Goal: Task Accomplishment & Management: Complete application form

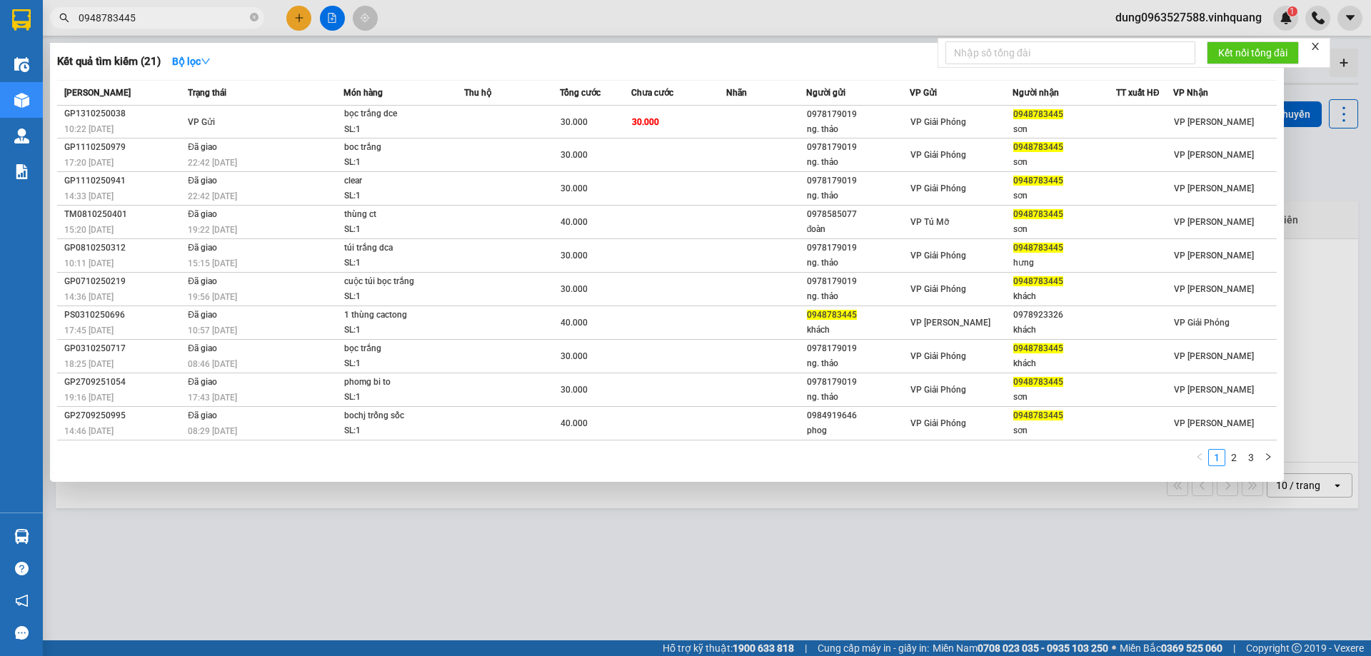
click at [251, 18] on icon "close-circle" at bounding box center [254, 17] width 9 height 9
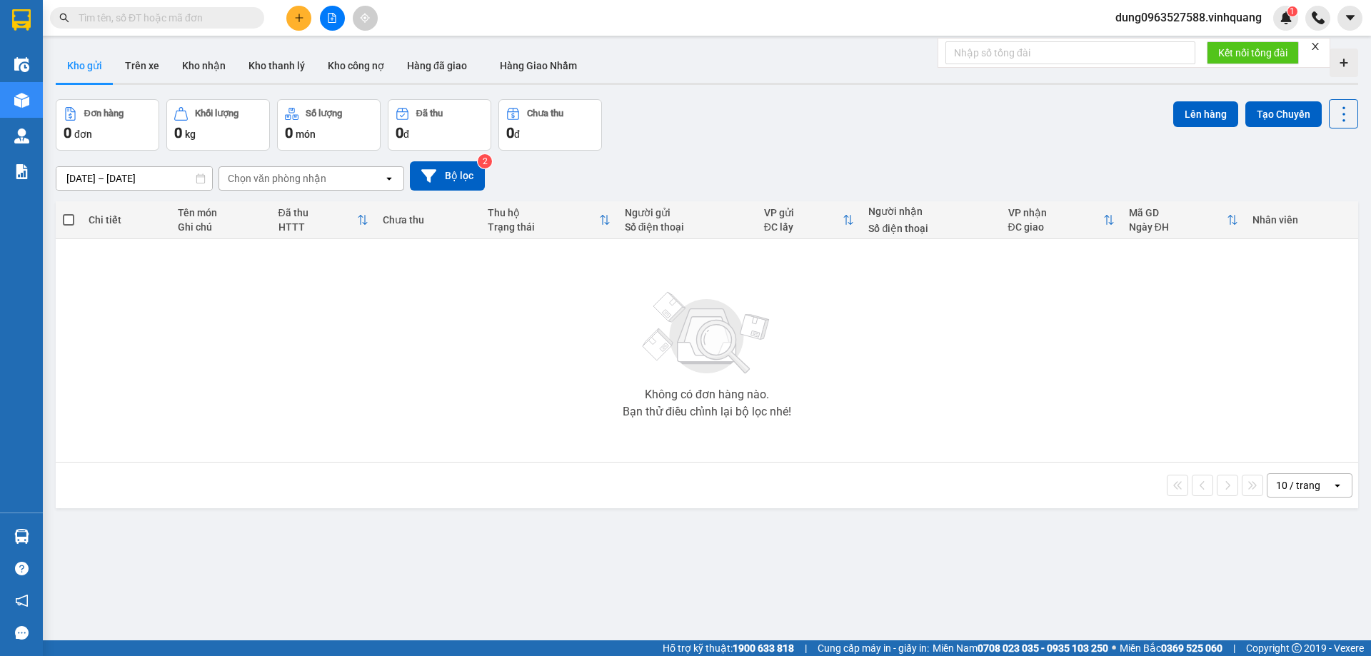
click at [228, 18] on input "text" at bounding box center [163, 18] width 169 height 16
type input "0976581948"
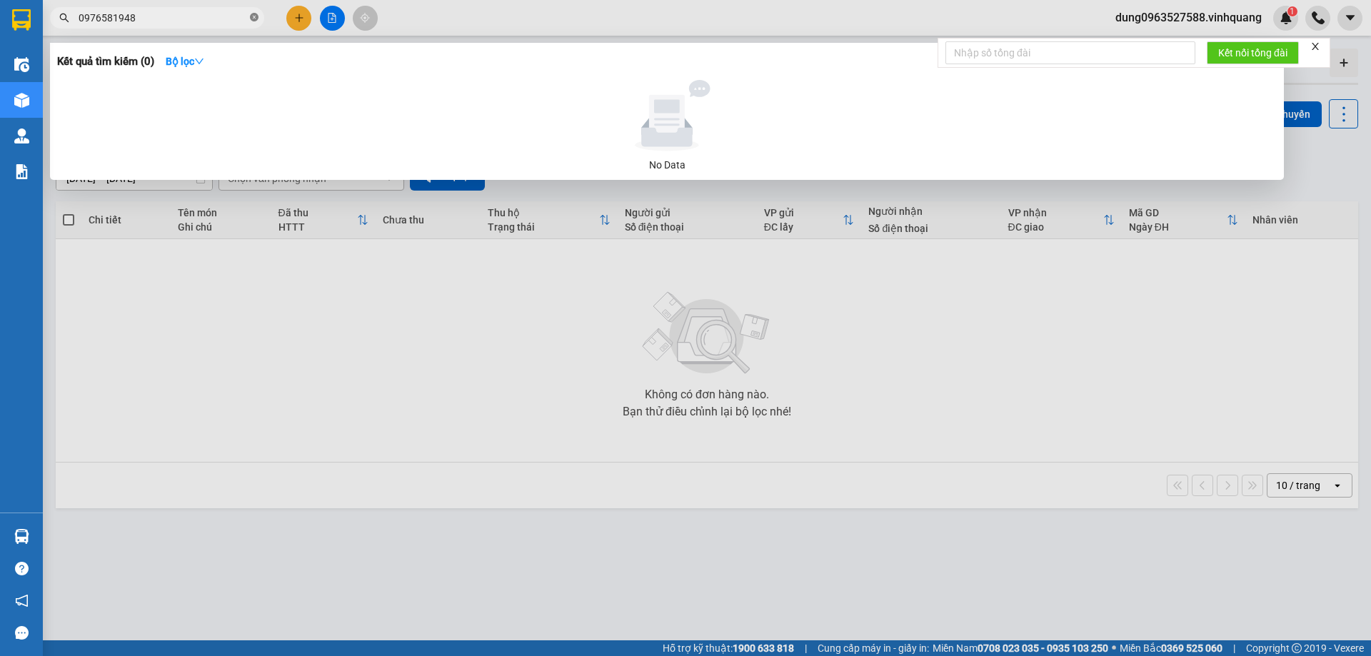
click at [253, 19] on icon "close-circle" at bounding box center [254, 17] width 9 height 9
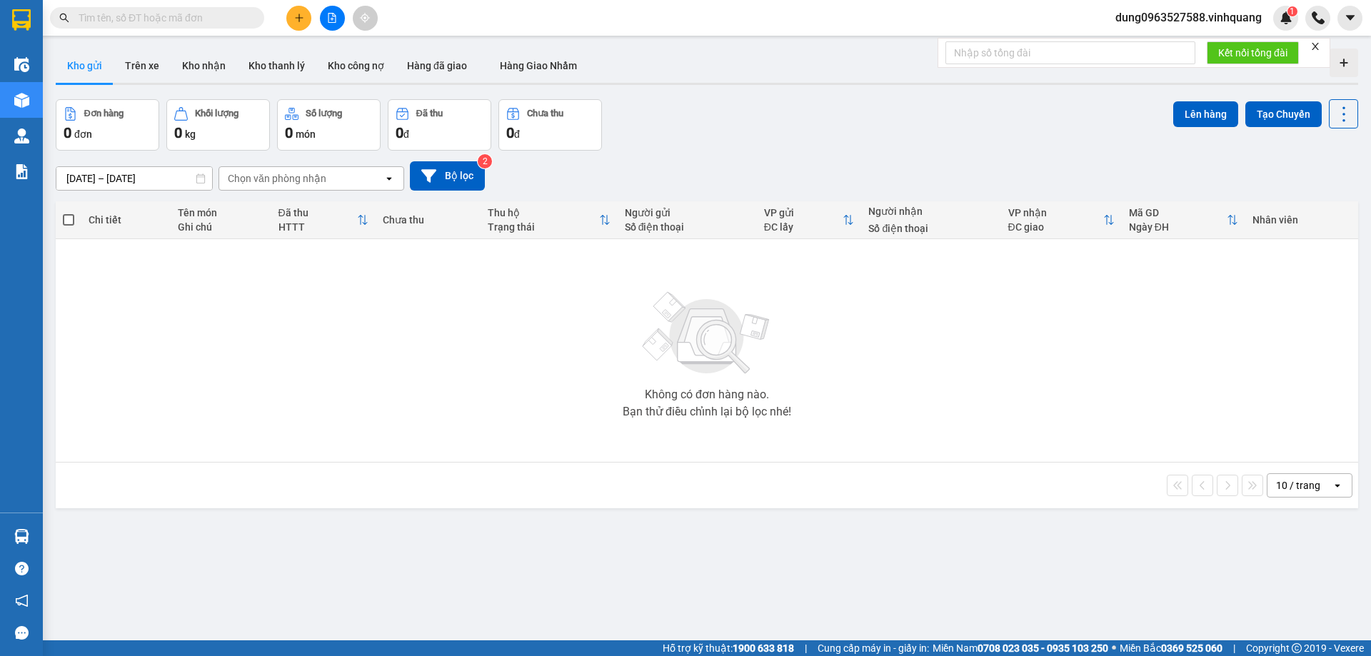
click at [126, 19] on input "text" at bounding box center [163, 18] width 169 height 16
click at [171, 6] on div "Kết quả tìm kiếm ( 0 ) Bộ lọc No Data" at bounding box center [139, 18] width 279 height 25
click at [182, 9] on span at bounding box center [157, 17] width 214 height 21
click at [140, 27] on span at bounding box center [157, 17] width 214 height 21
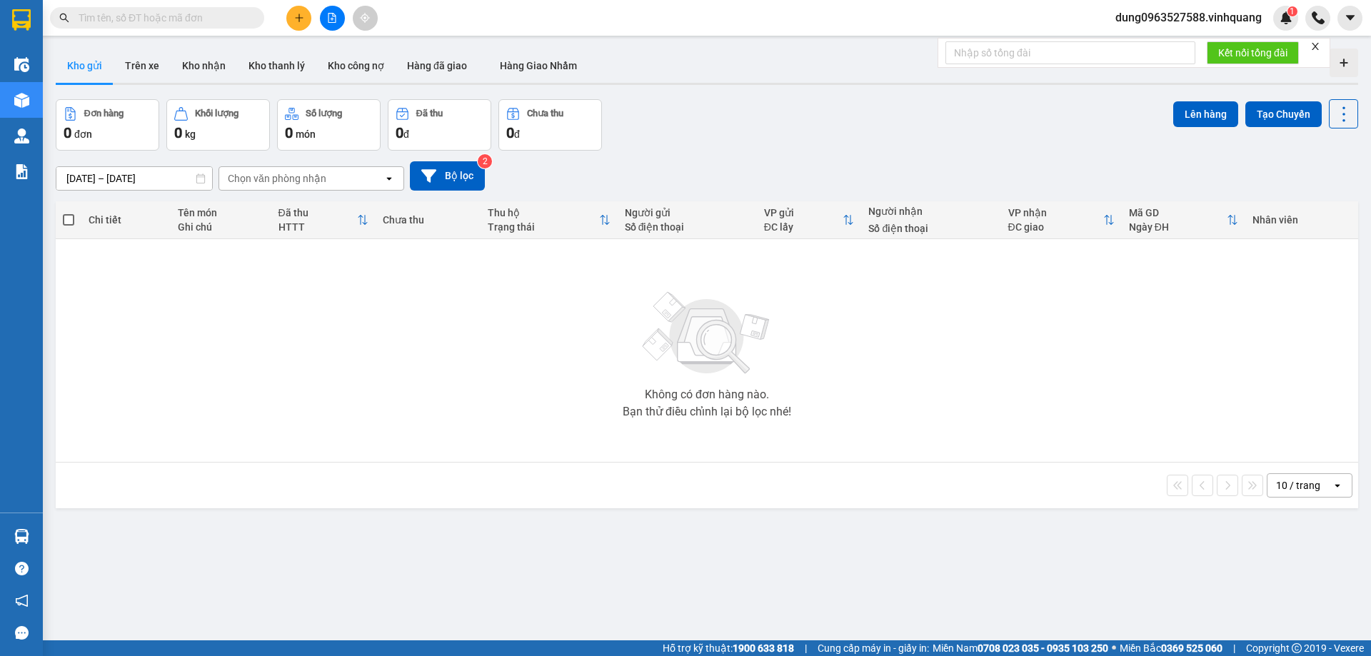
click at [141, 16] on input "text" at bounding box center [163, 18] width 169 height 16
click at [141, 19] on input "text" at bounding box center [163, 18] width 169 height 16
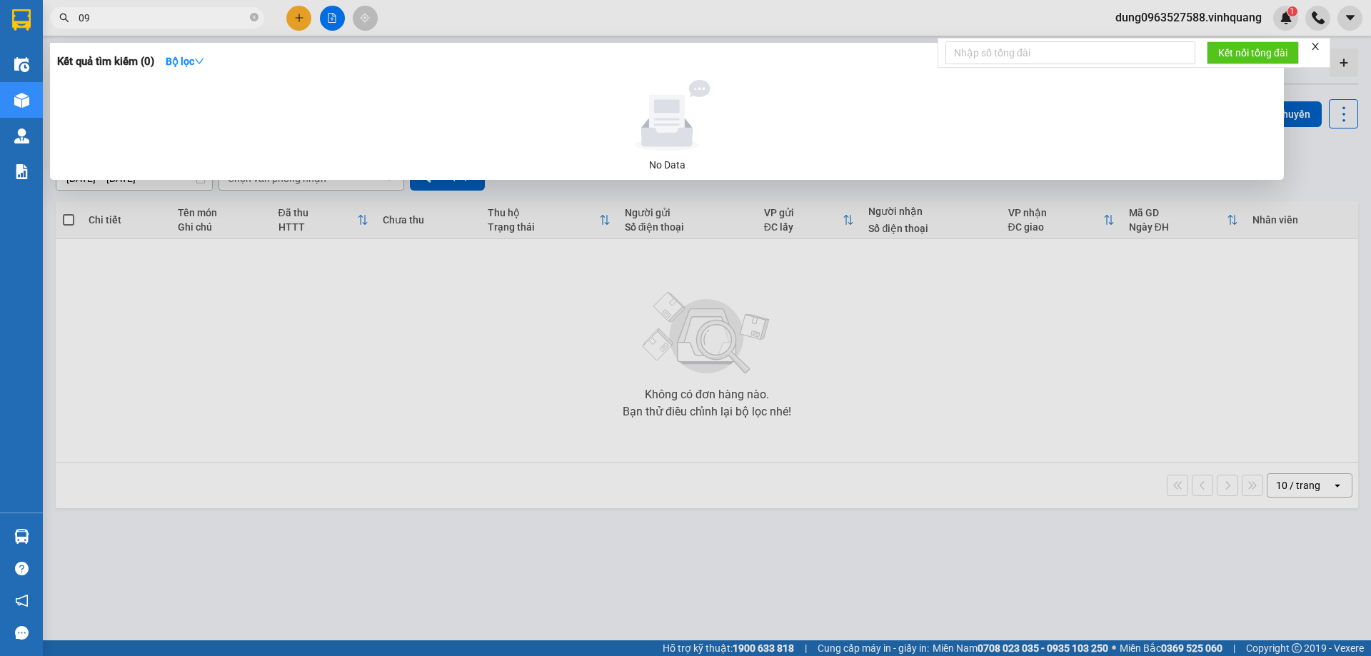
type input "0"
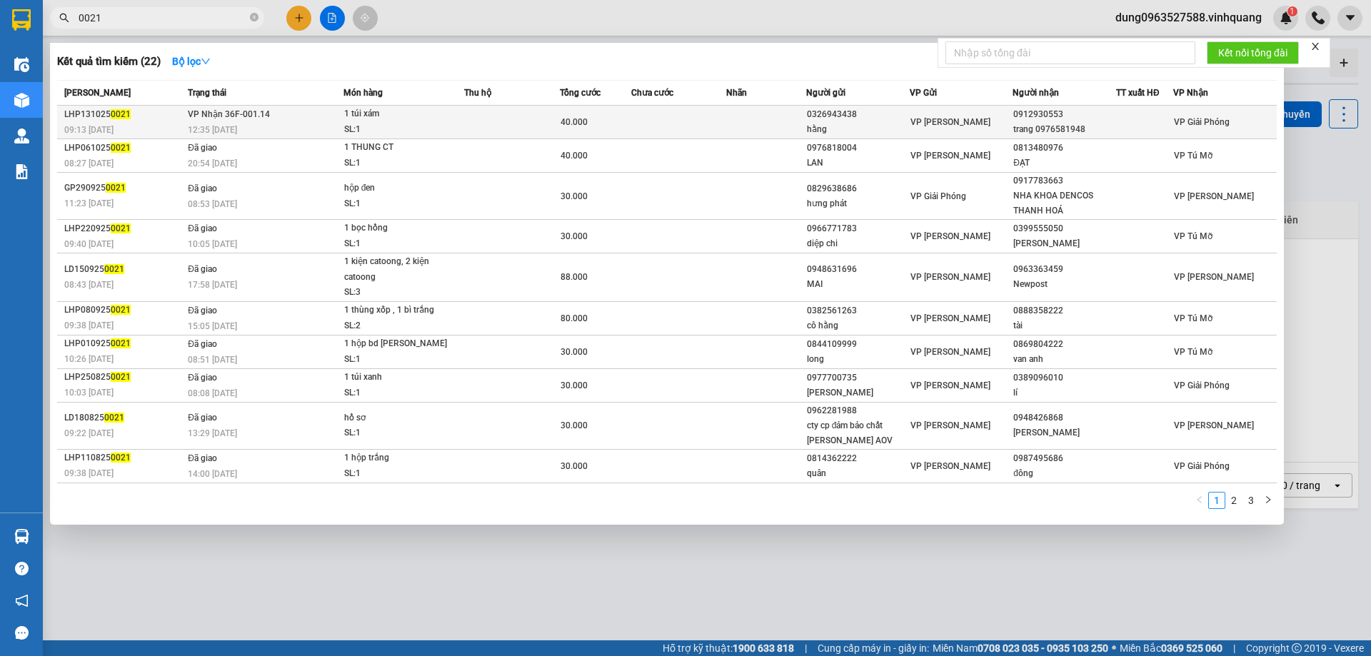
type input "0021"
click at [592, 116] on div "40.000" at bounding box center [596, 122] width 70 height 16
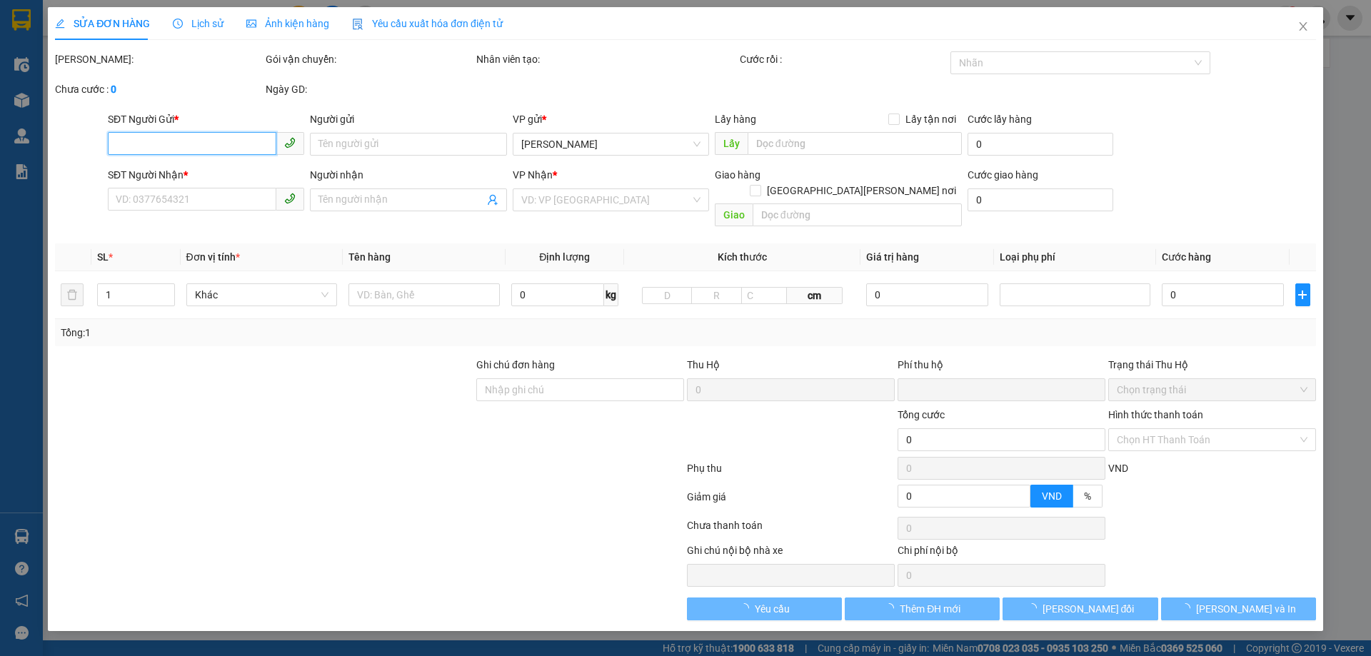
type input "0326943438"
type input "hằng"
type input "0912930553"
type input "trang 0976581948"
type input "0"
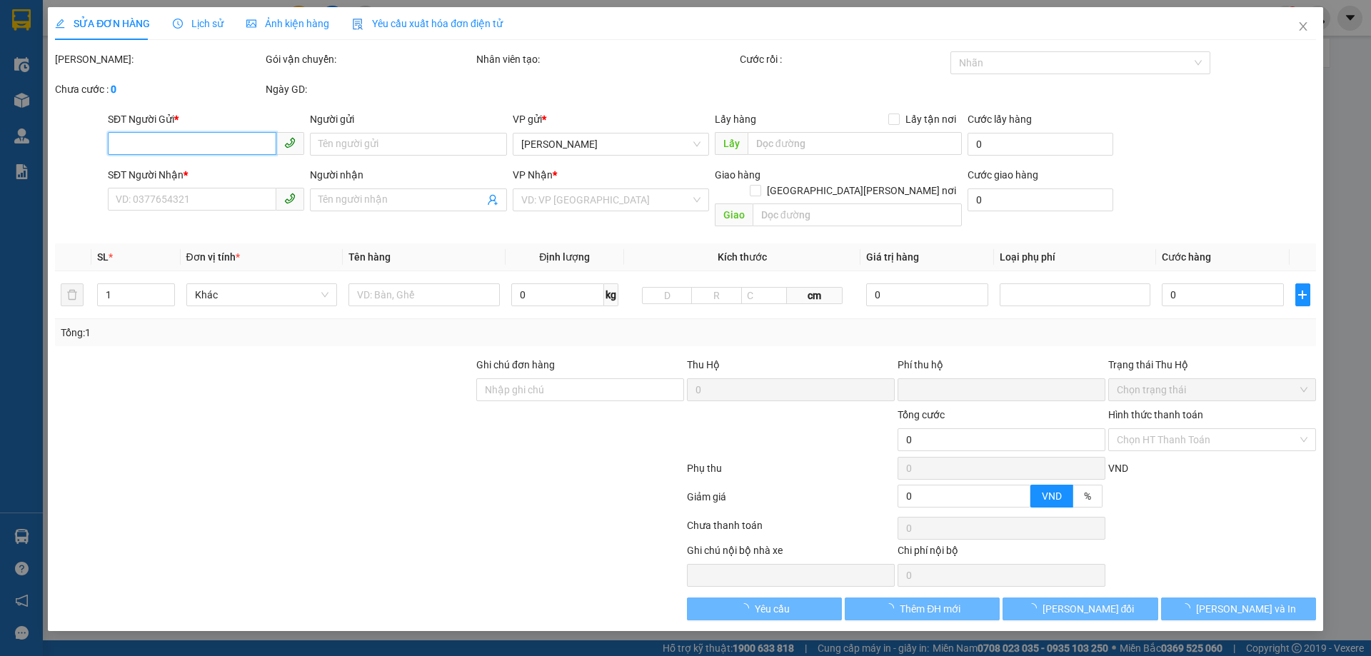
type input "40.000"
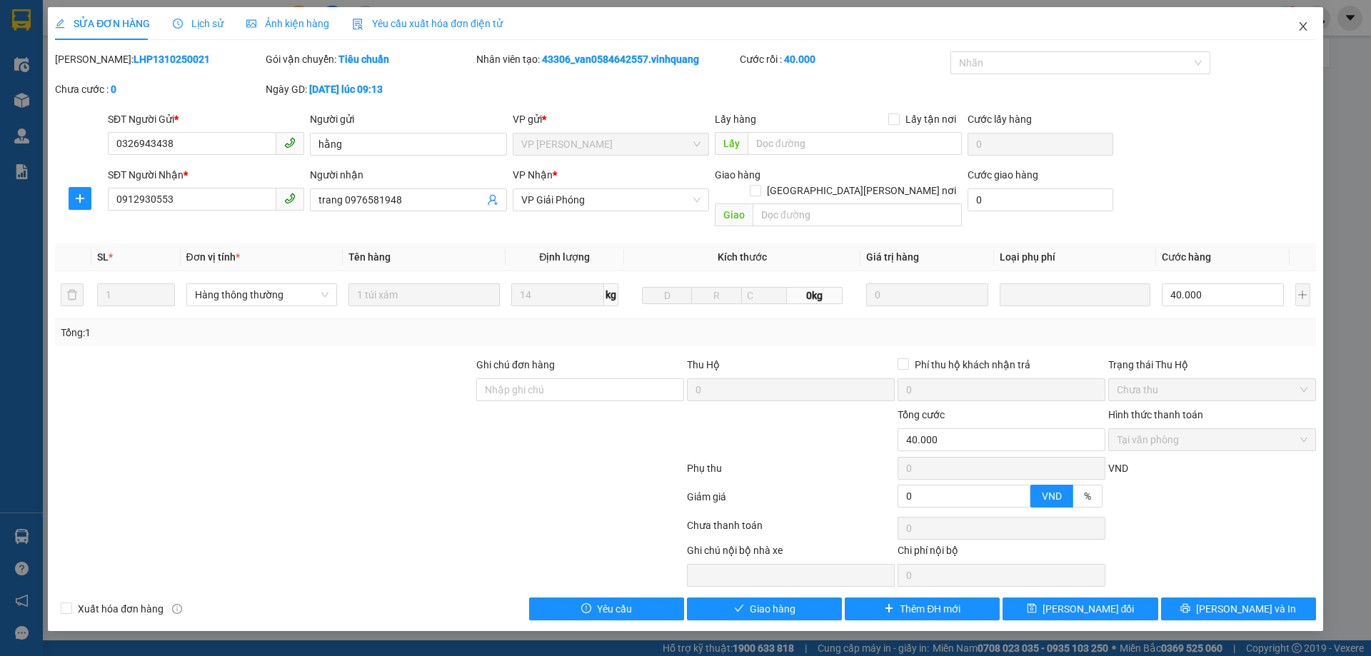
click at [1306, 24] on icon "close" at bounding box center [1303, 26] width 8 height 9
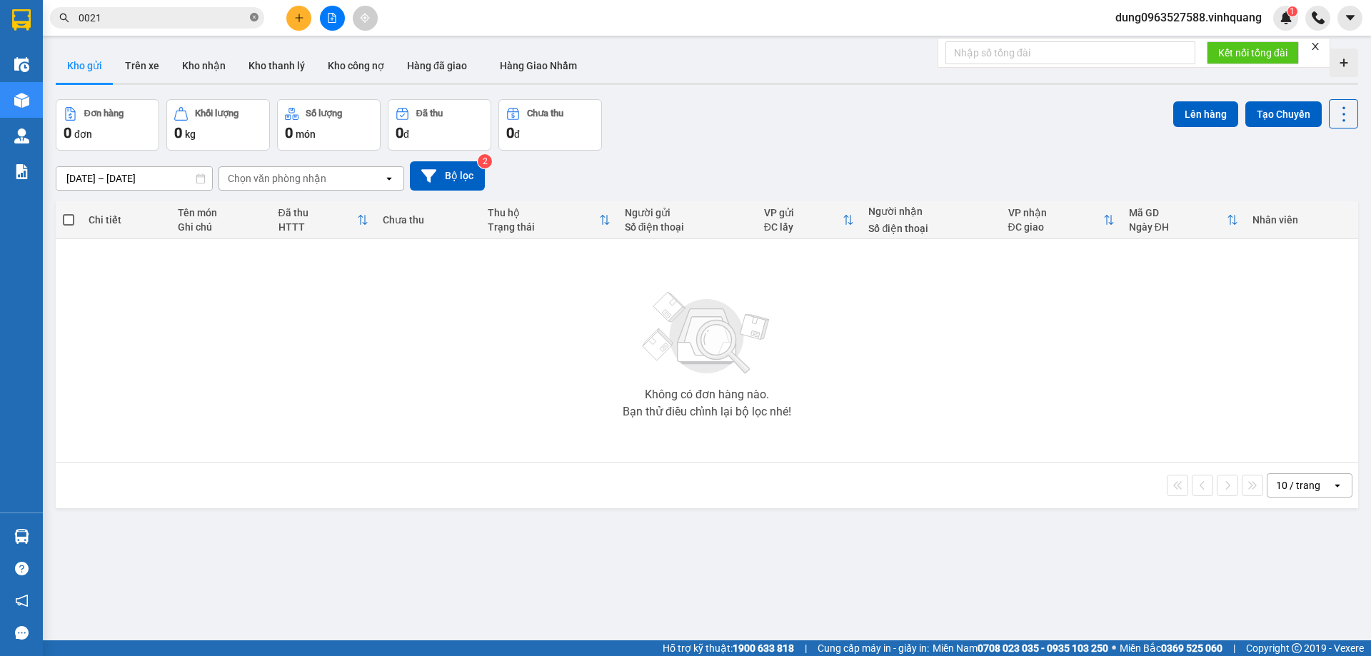
click at [256, 16] on icon "close-circle" at bounding box center [254, 17] width 9 height 9
click at [195, 16] on input "text" at bounding box center [163, 18] width 169 height 16
paste input "0974446550"
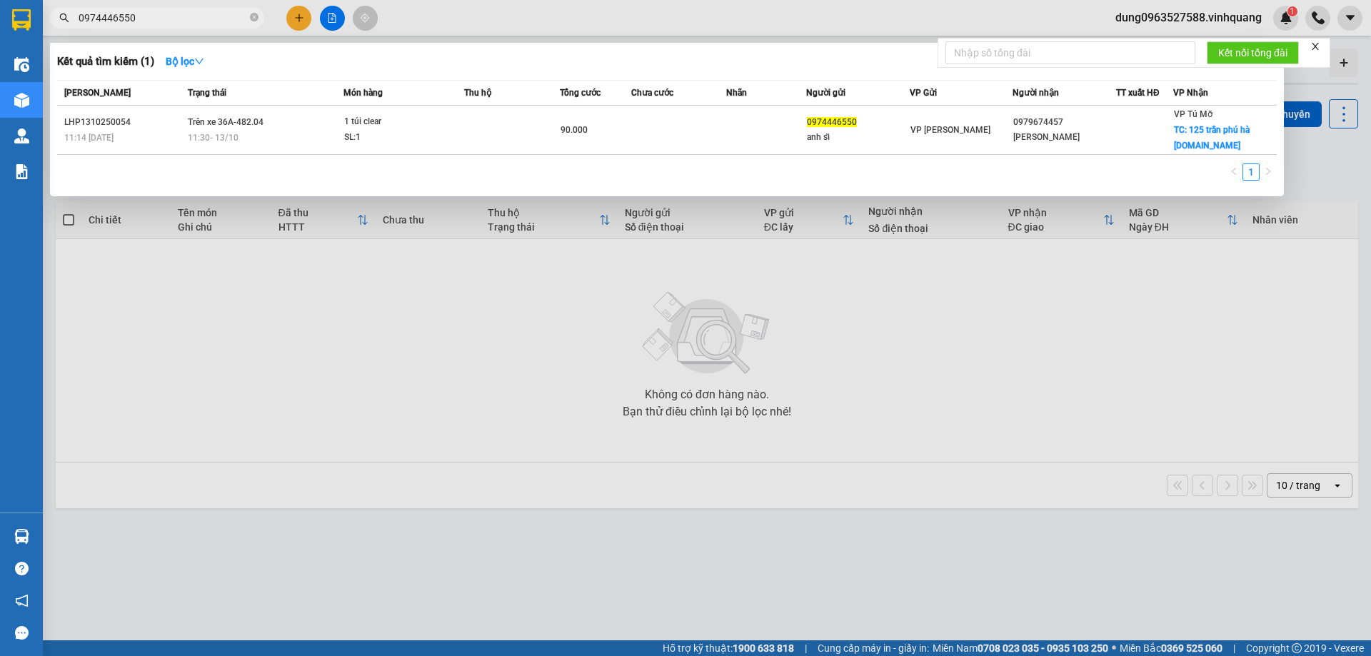
type input "0974446550"
click at [251, 17] on icon "close-circle" at bounding box center [254, 17] width 9 height 9
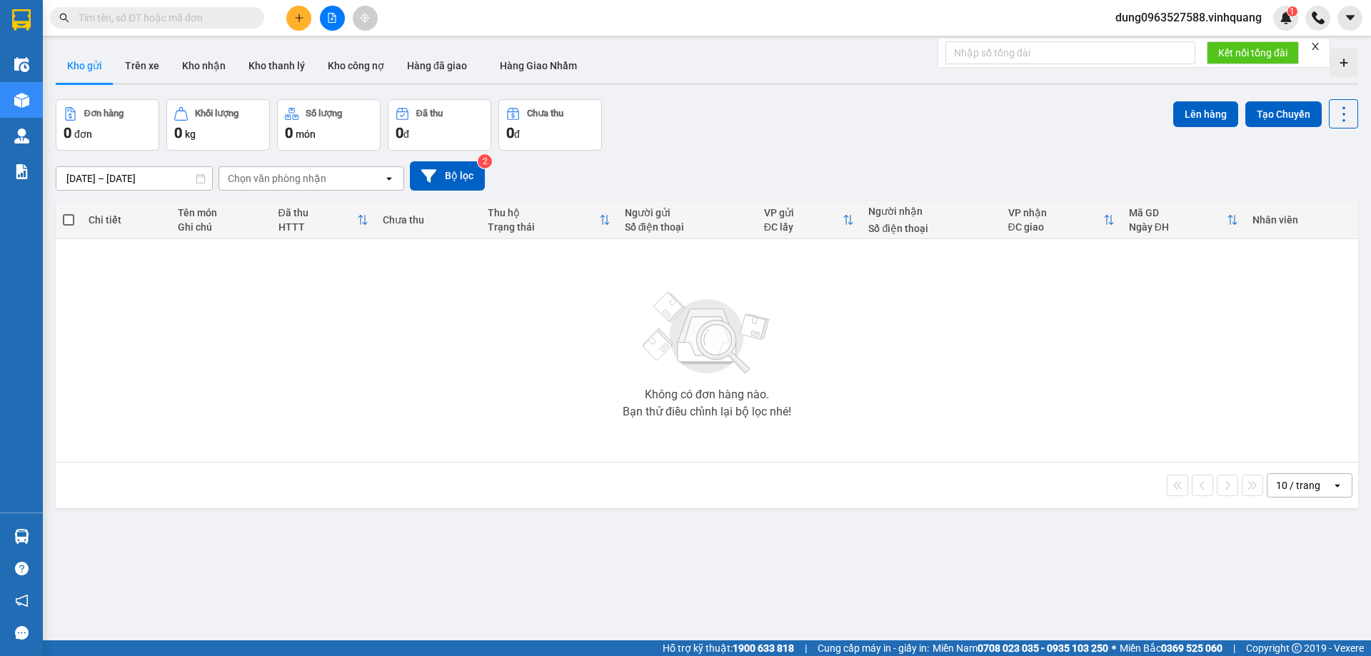
click at [224, 17] on input "text" at bounding box center [163, 18] width 169 height 16
paste input "0966887680"
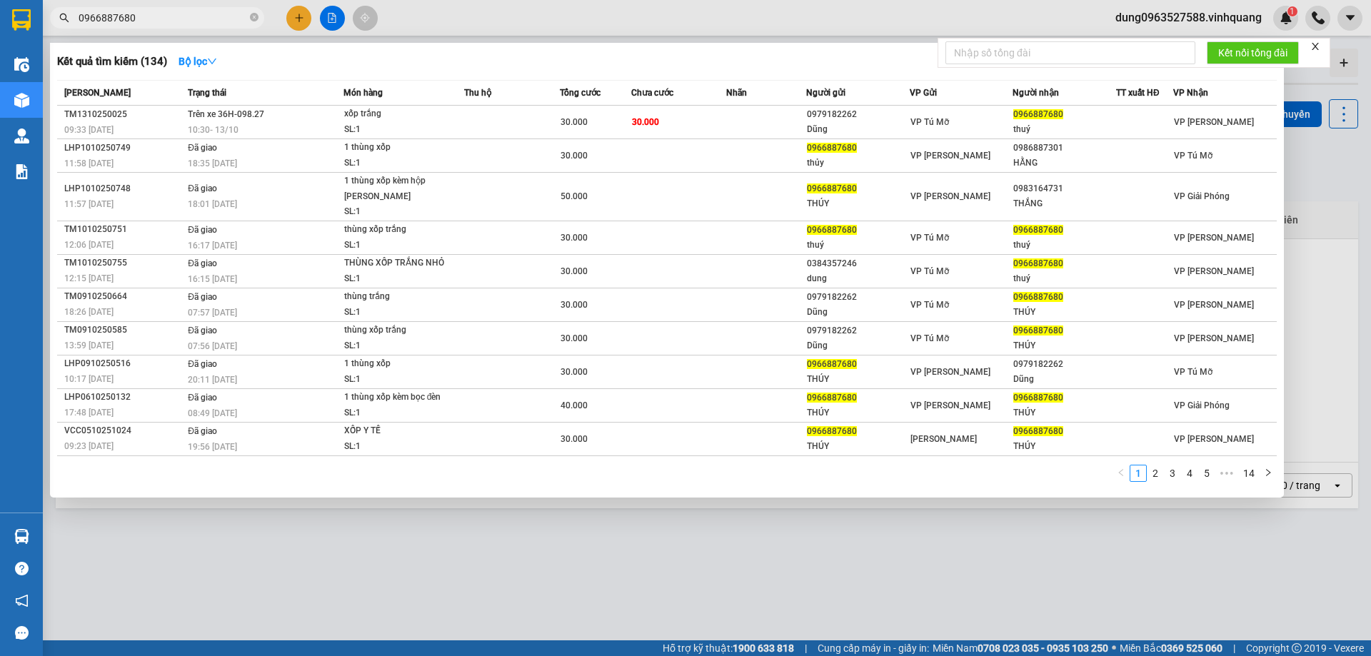
type input "0966887680"
click at [252, 16] on icon "close-circle" at bounding box center [254, 17] width 9 height 9
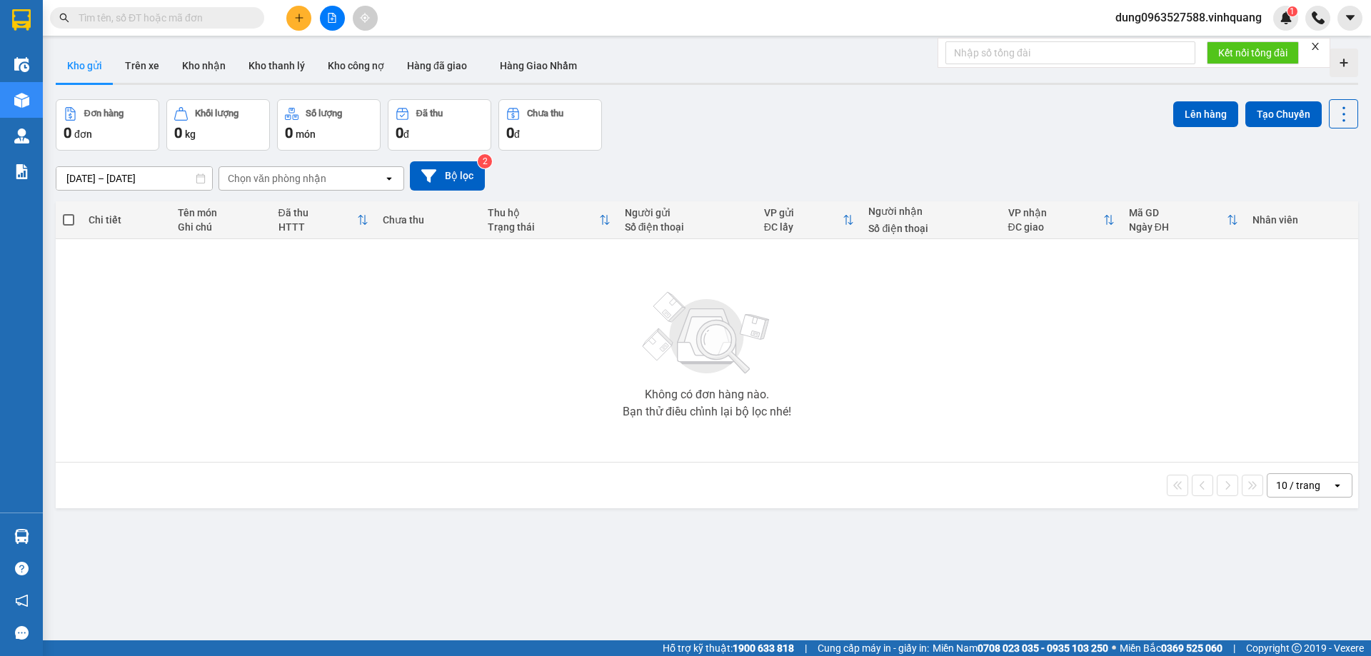
click at [197, 21] on input "text" at bounding box center [163, 18] width 169 height 16
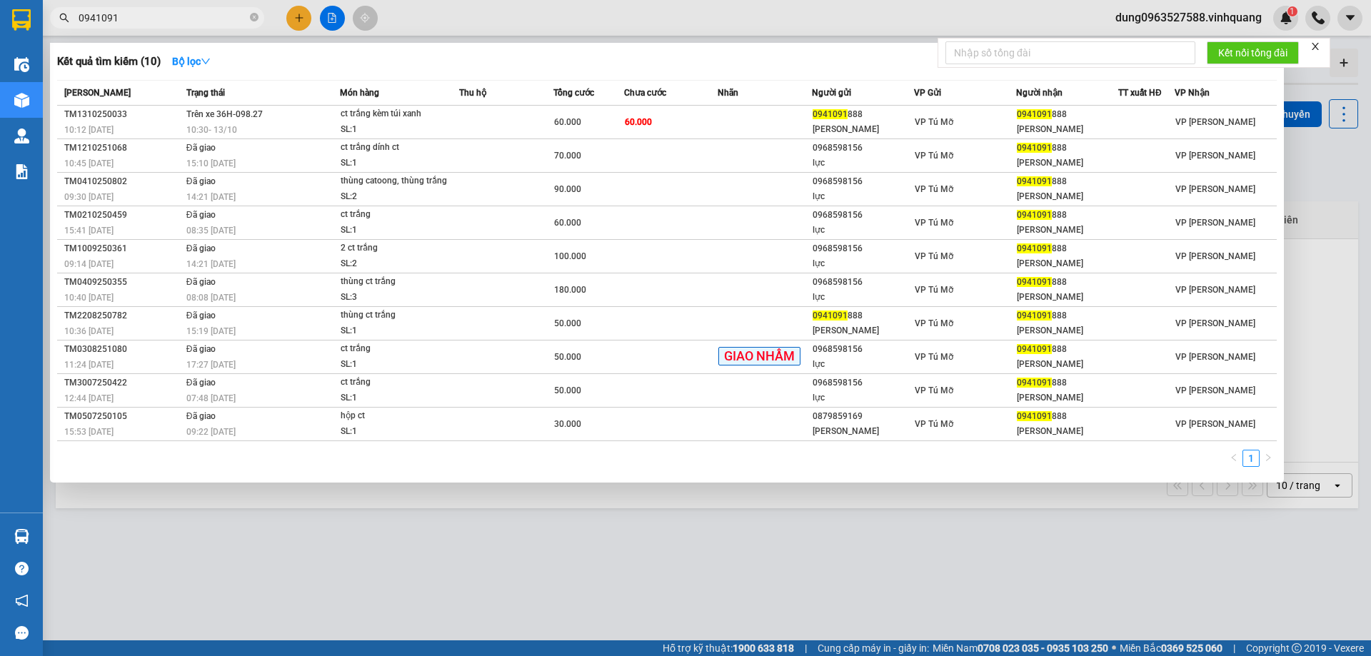
type input "0941091"
click at [256, 16] on icon "close-circle" at bounding box center [254, 17] width 9 height 9
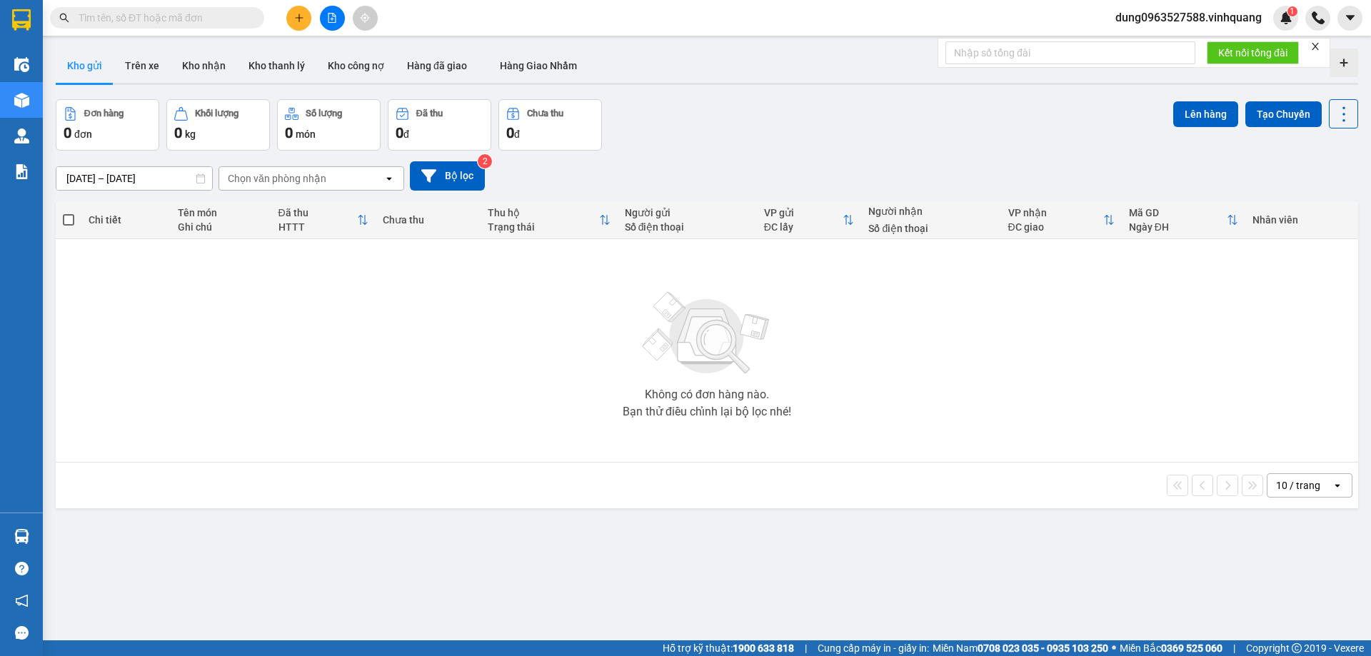
click at [189, 19] on input "text" at bounding box center [163, 18] width 169 height 16
paste input "0943588679"
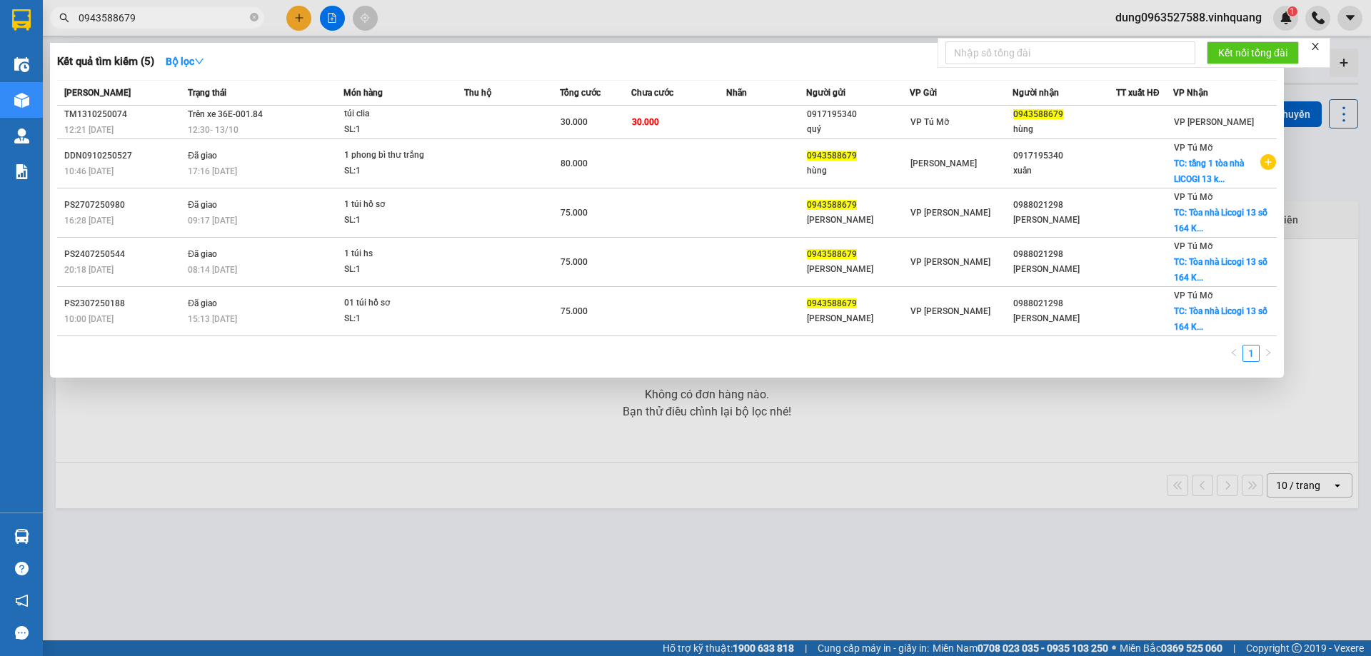
type input "0943588679"
click at [255, 20] on icon "close-circle" at bounding box center [254, 17] width 9 height 9
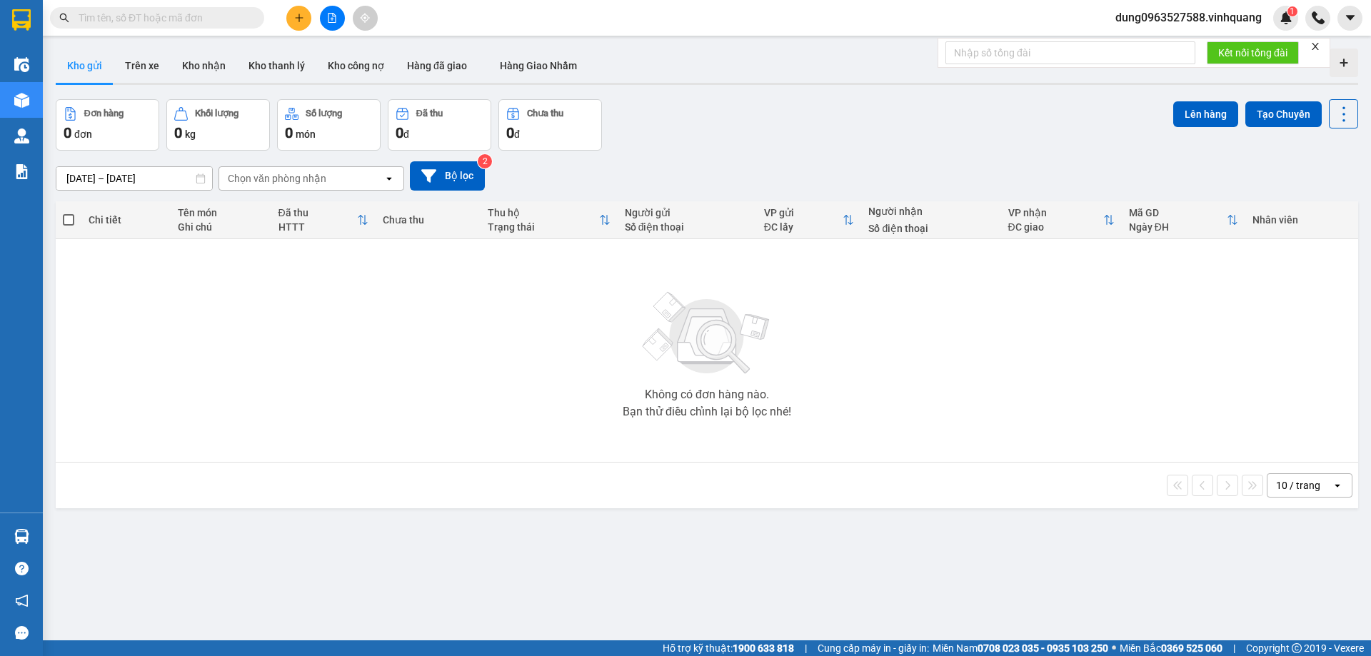
click at [211, 22] on input "text" at bounding box center [163, 18] width 169 height 16
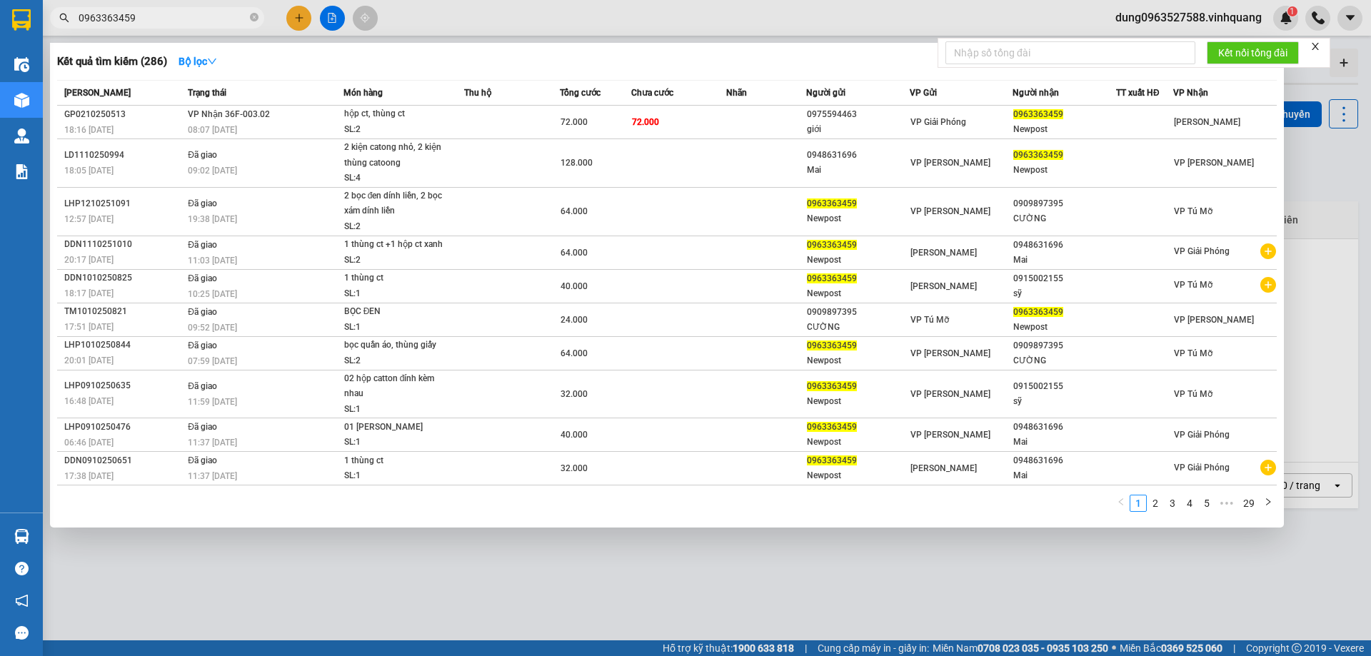
type input "0963363459"
click at [254, 18] on icon "close-circle" at bounding box center [254, 17] width 9 height 9
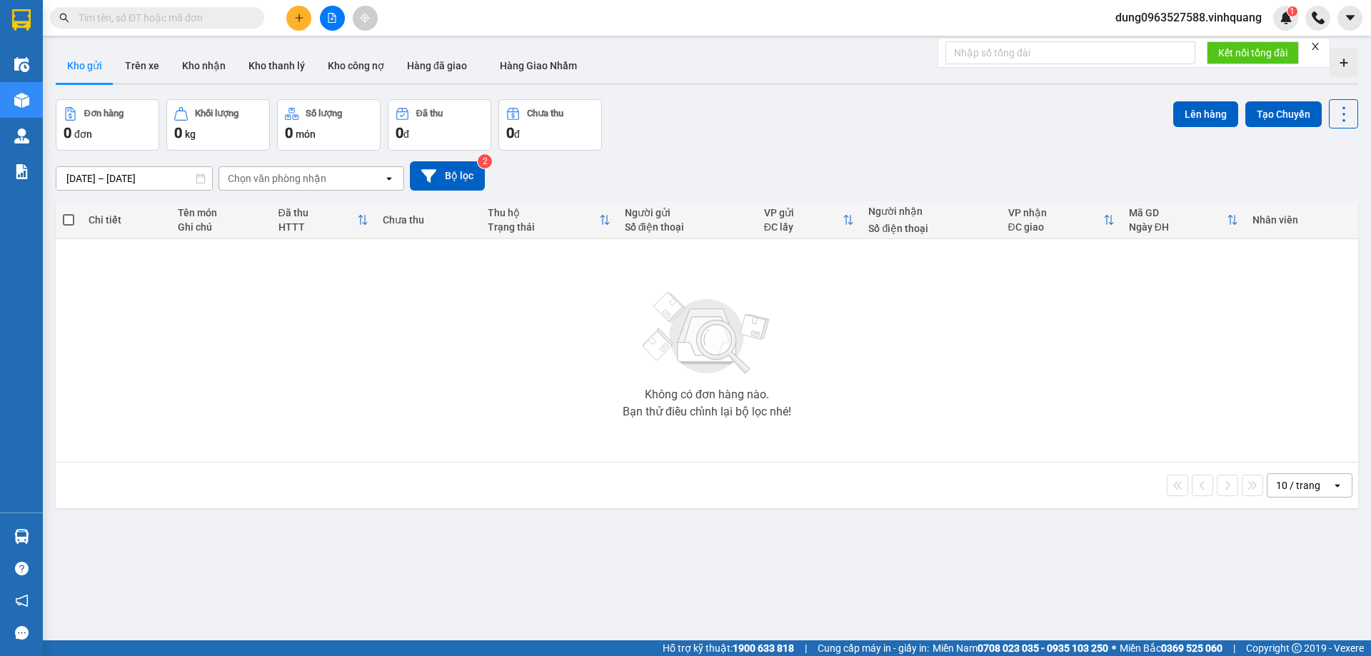
click at [219, 19] on input "text" at bounding box center [163, 18] width 169 height 16
paste input "0344851907"
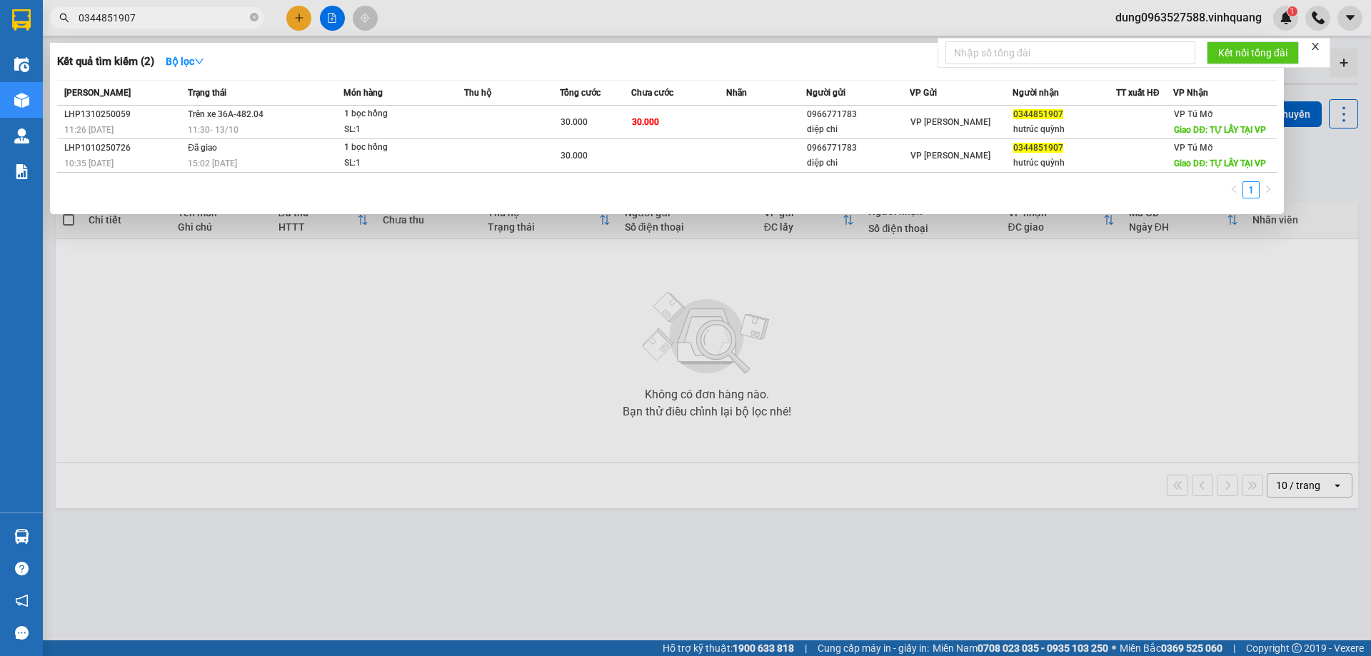
type input "0344851907"
click at [251, 16] on icon "close-circle" at bounding box center [254, 17] width 9 height 9
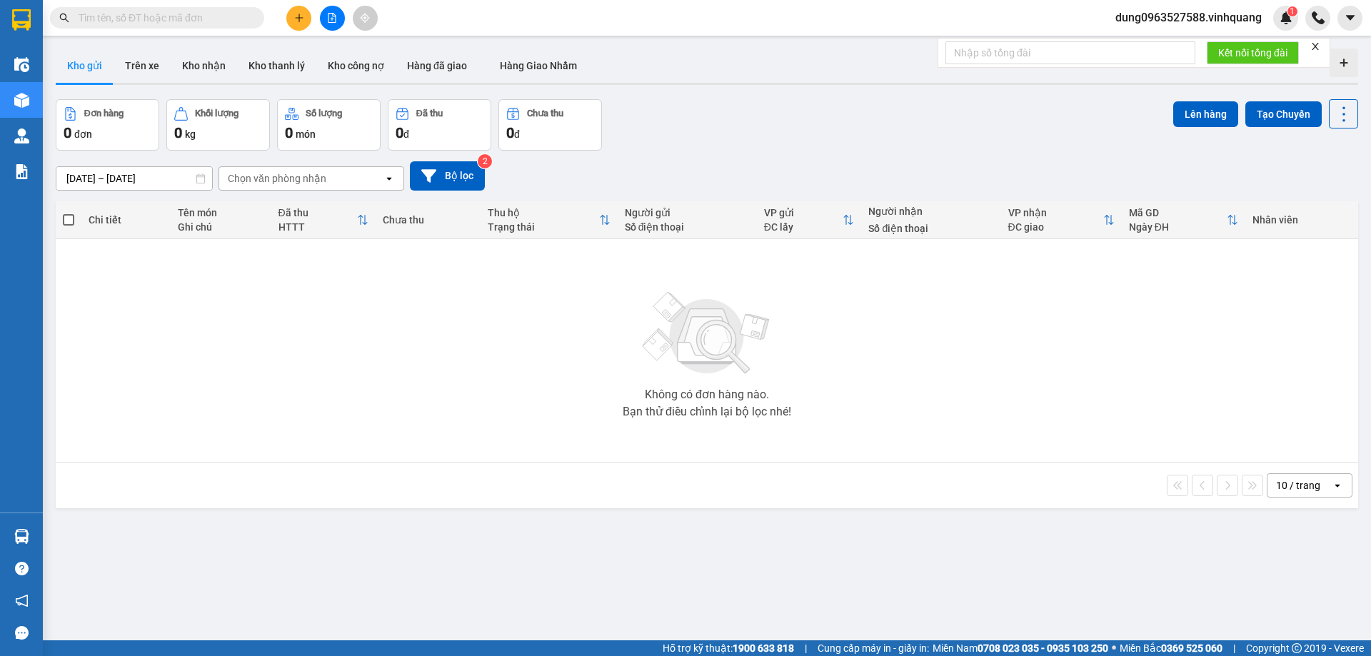
click at [226, 16] on input "text" at bounding box center [163, 18] width 169 height 16
paste input "0984110248"
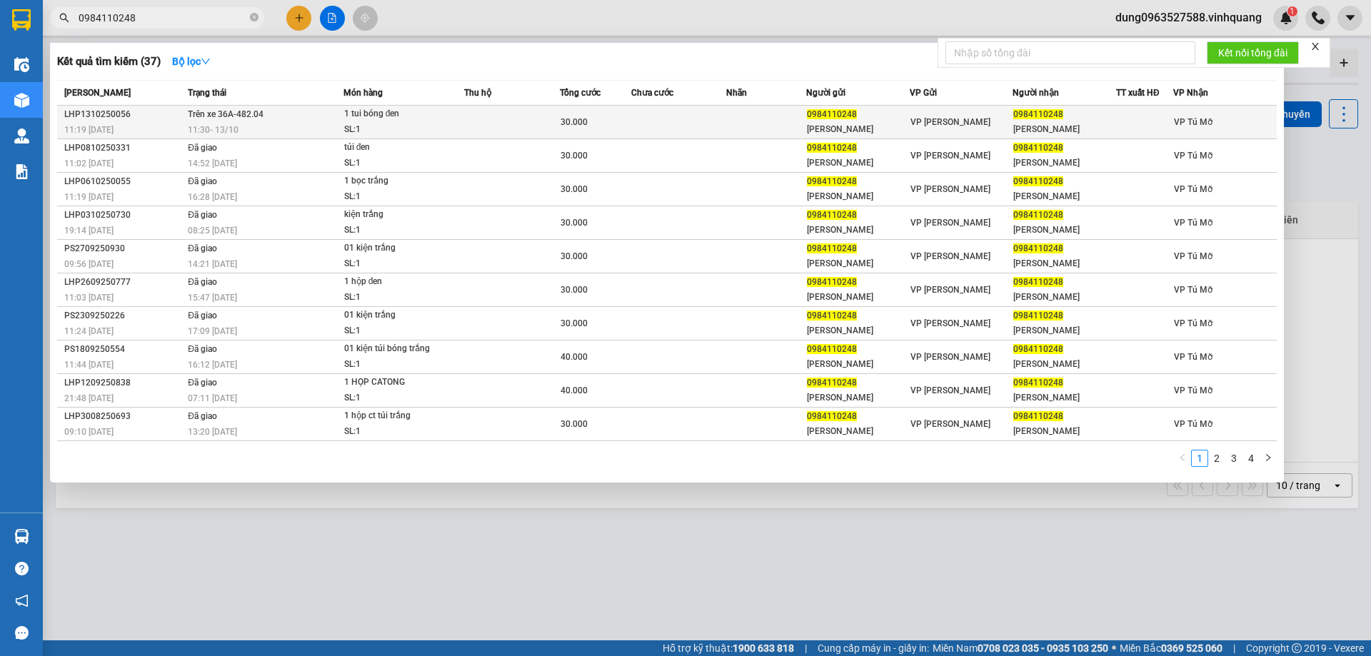
type input "0984110248"
click at [222, 121] on td "Trên xe 36A-482.04 11:30 [DATE]" at bounding box center [263, 123] width 159 height 34
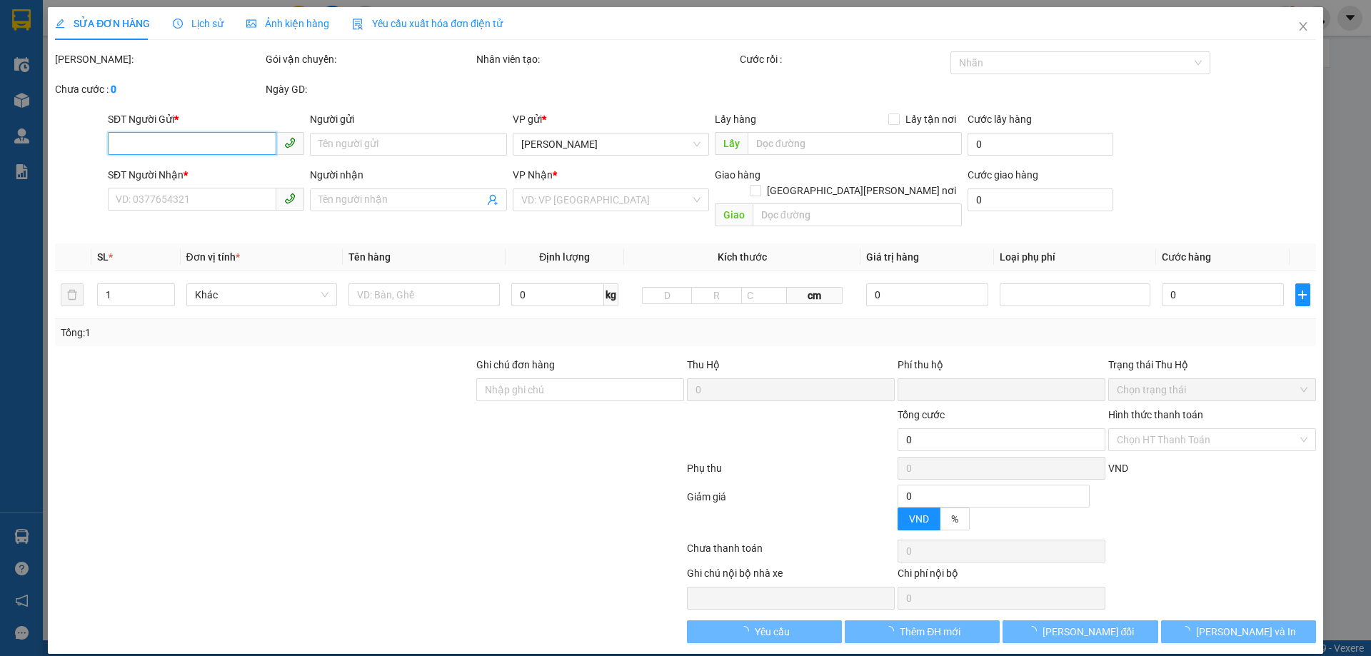
type input "0984110248"
type input "[PERSON_NAME]"
type input "0984110248"
type input "[PERSON_NAME]"
type input "0"
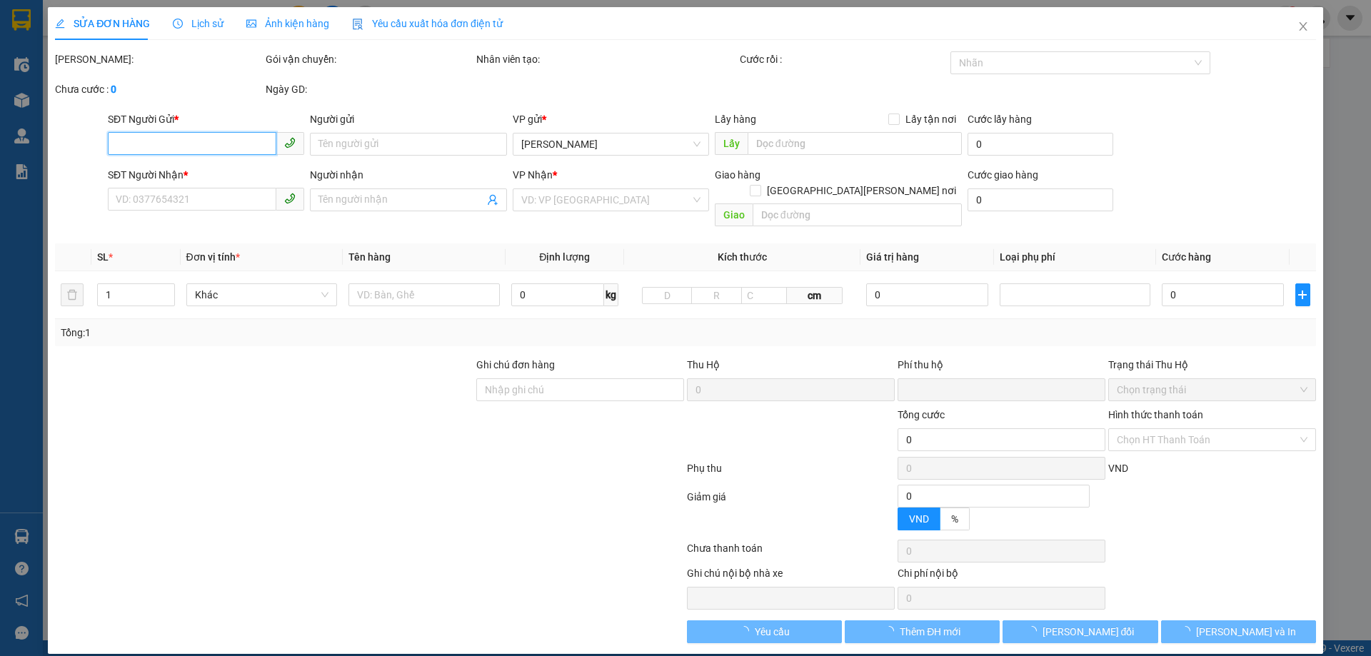
type input "30.000"
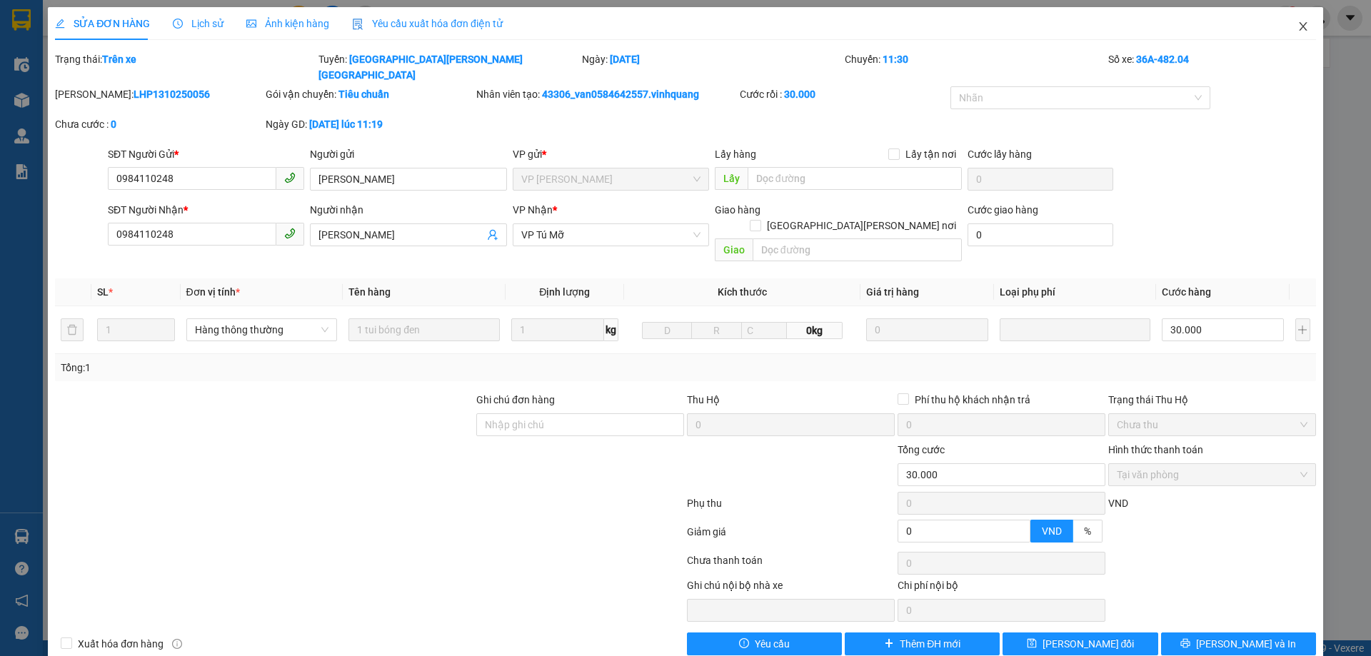
click at [1306, 28] on icon "close" at bounding box center [1303, 26] width 11 height 11
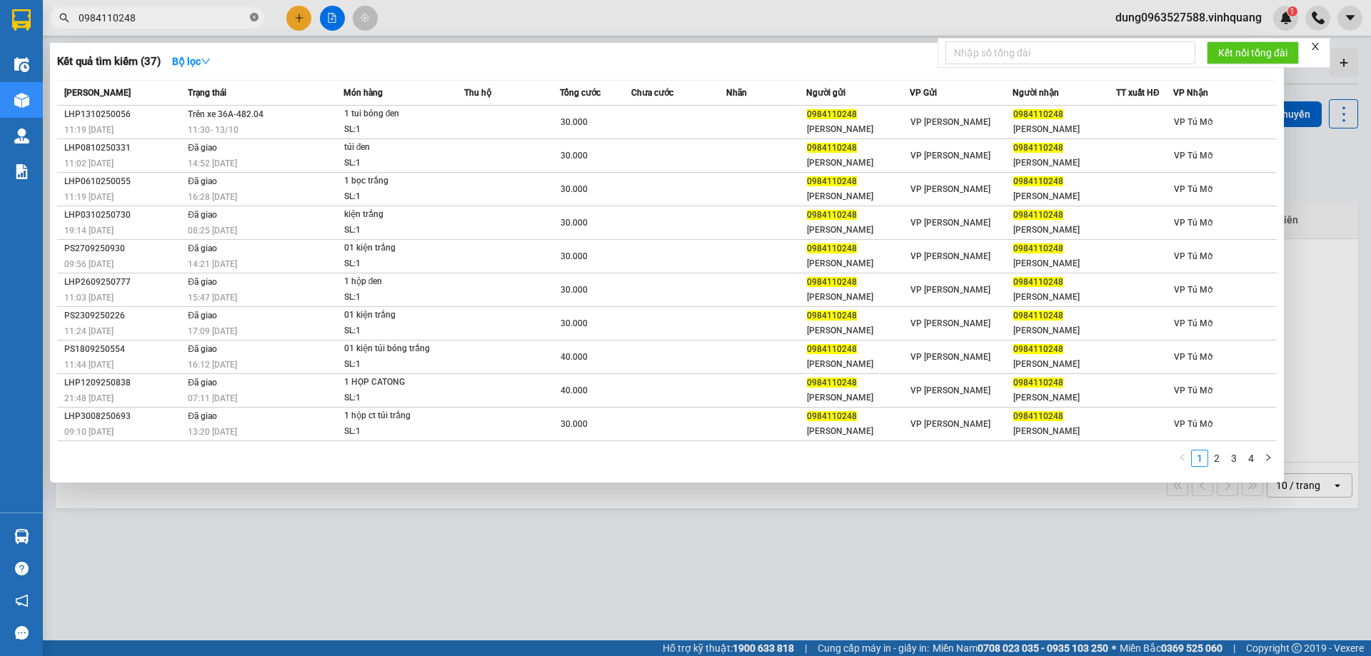
click at [251, 17] on icon "close-circle" at bounding box center [254, 17] width 9 height 9
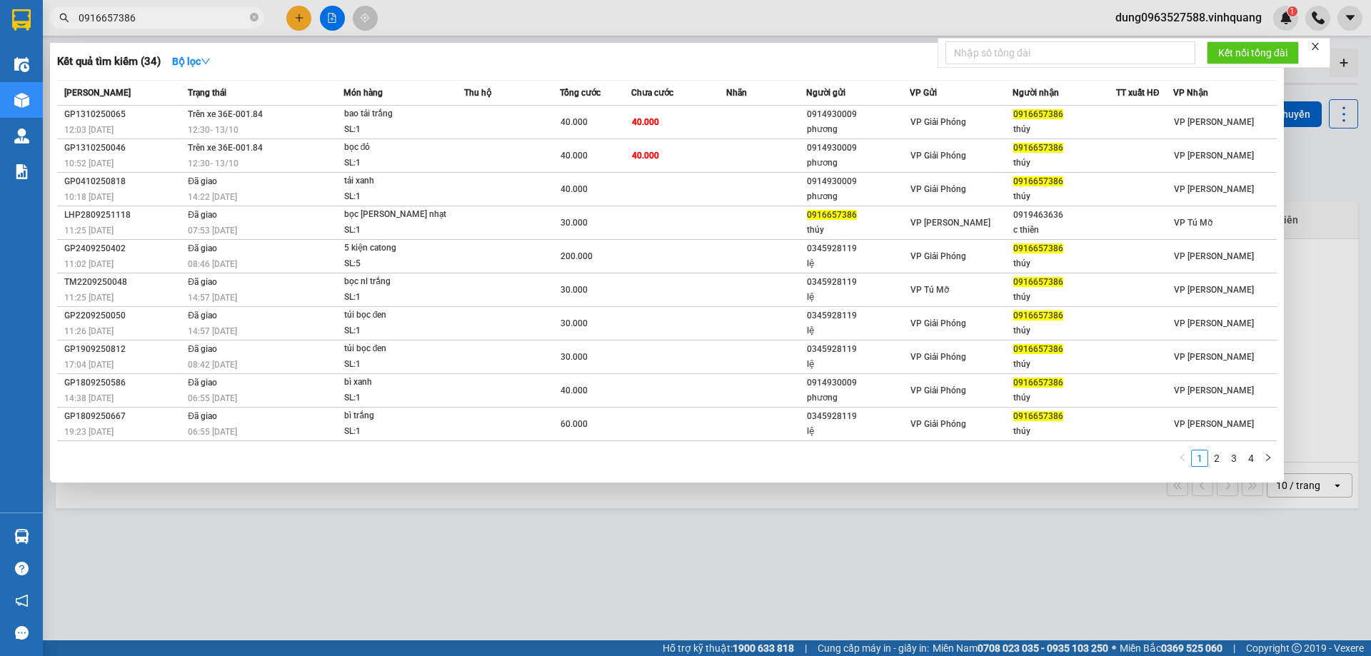
type input "0916657386"
click at [251, 14] on icon "close-circle" at bounding box center [254, 17] width 9 height 9
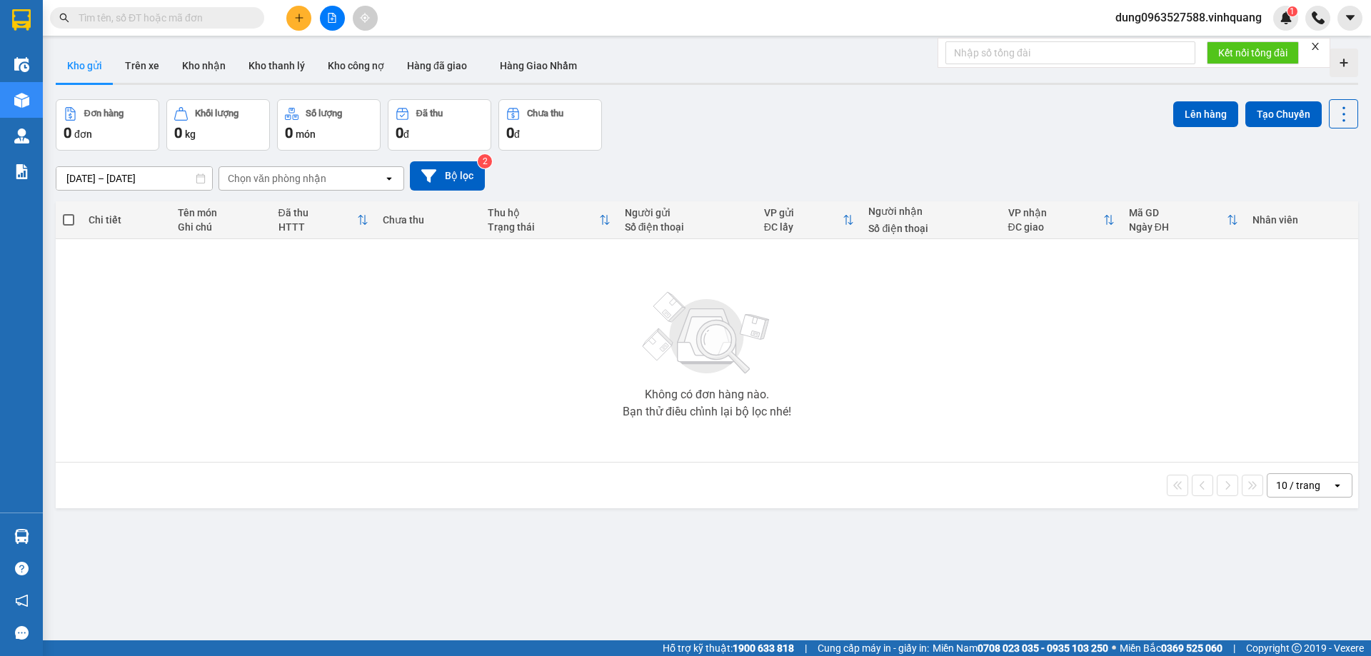
click at [166, 19] on input "text" at bounding box center [163, 18] width 169 height 16
paste input "0825975095"
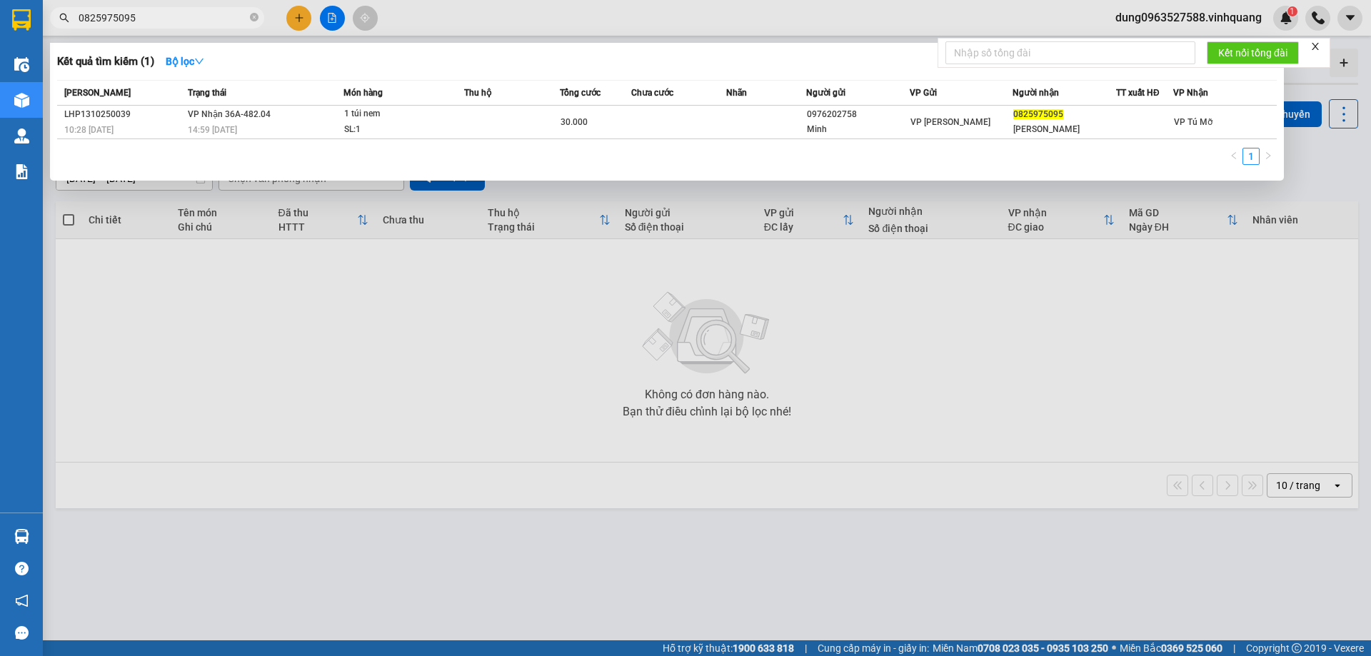
type input "0825975095"
